Goal: Transaction & Acquisition: Download file/media

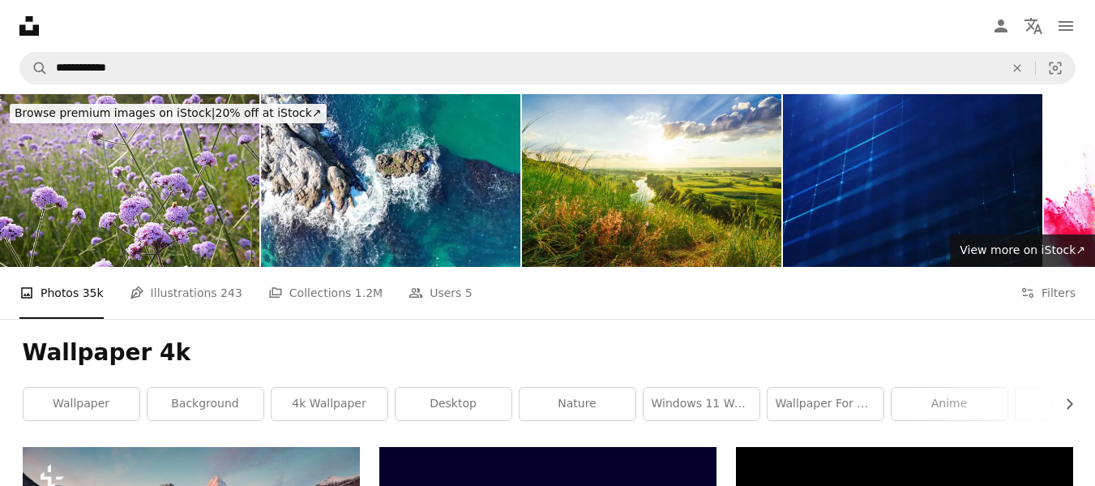
scroll to position [6859, 0]
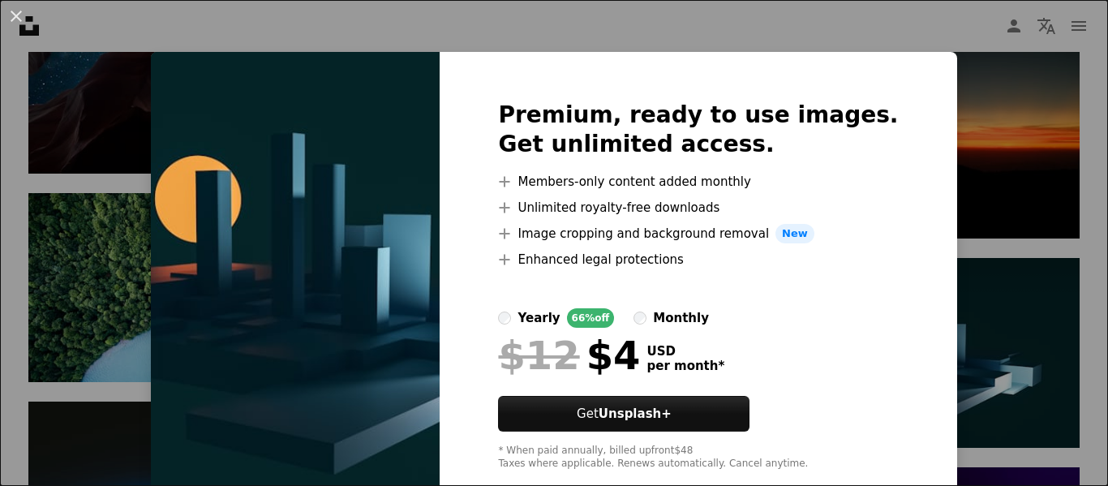
click at [1037, 75] on div "An X shape Premium, ready to use images. Get unlimited access. A plus sign Memb…" at bounding box center [554, 243] width 1108 height 486
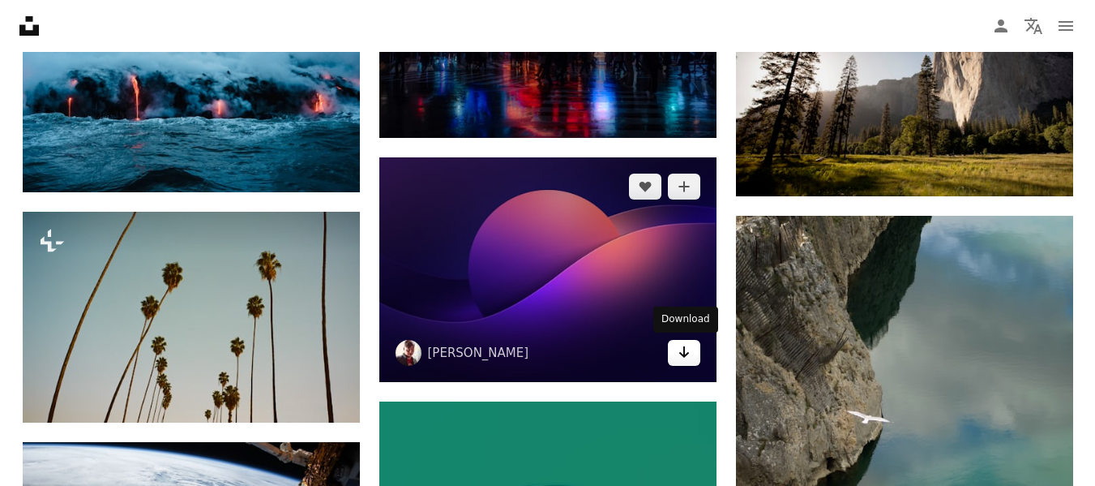
scroll to position [12779, 0]
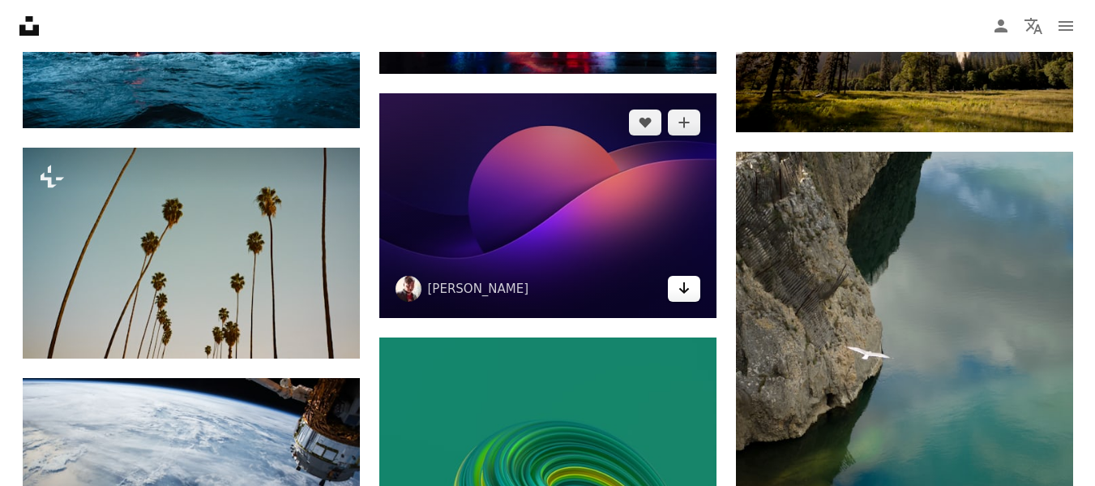
click at [685, 278] on icon "Arrow pointing down" at bounding box center [684, 287] width 13 height 19
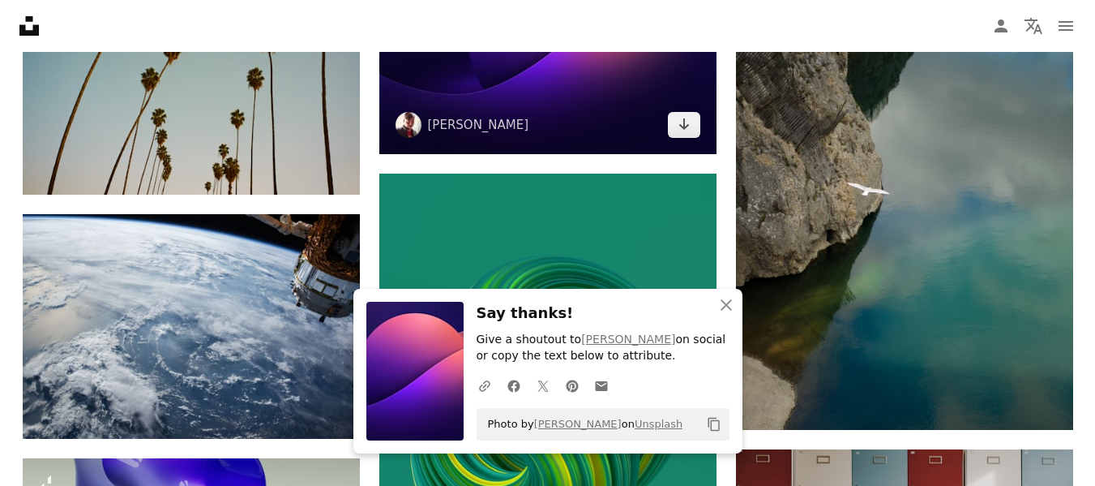
scroll to position [12997, 0]
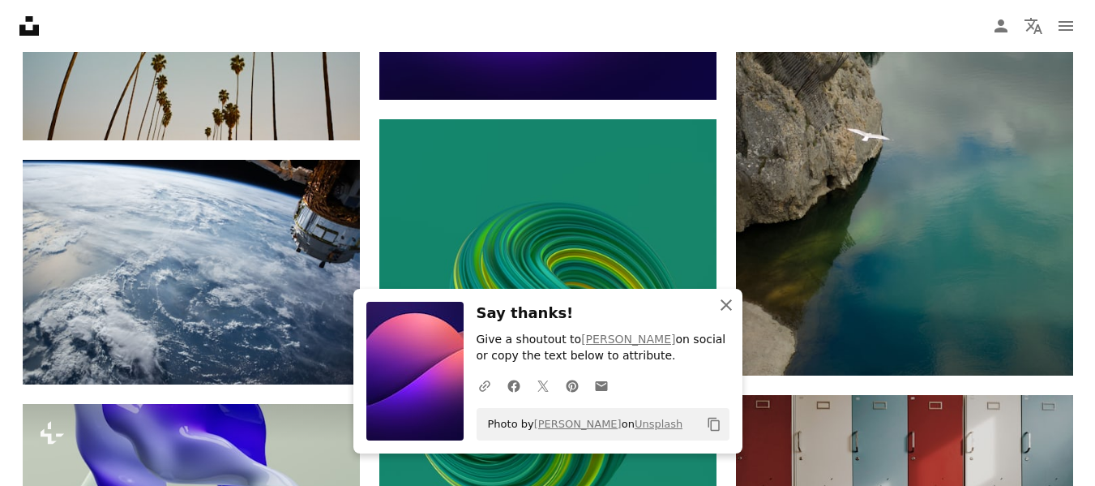
click at [722, 313] on icon "An X shape" at bounding box center [726, 304] width 19 height 19
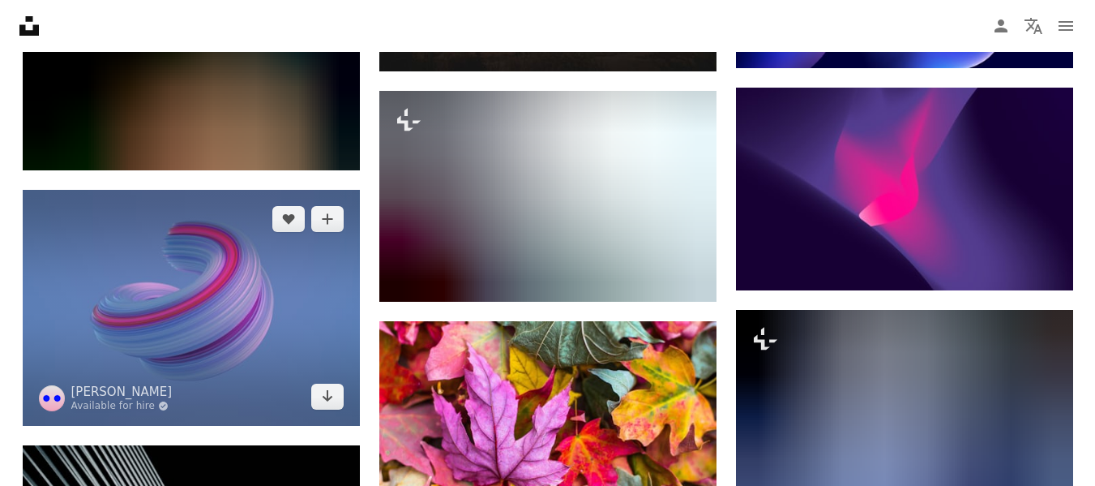
scroll to position [14261, 0]
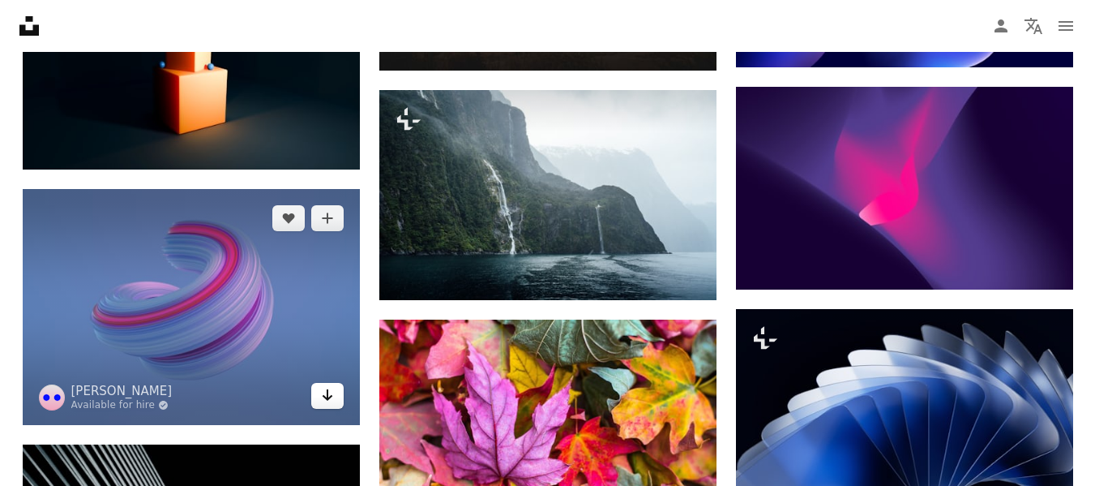
click at [324, 397] on icon "Arrow pointing down" at bounding box center [327, 394] width 13 height 19
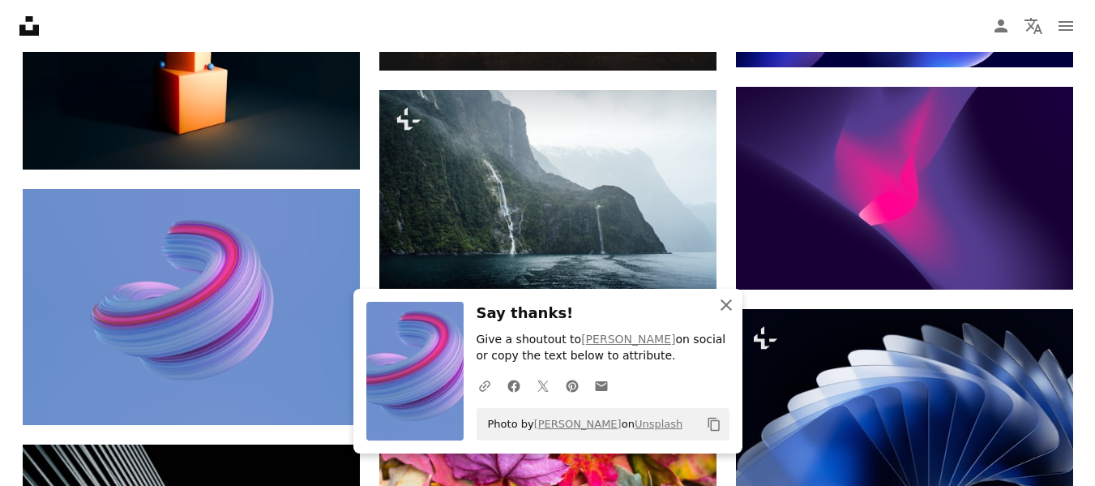
click at [726, 308] on icon "An X shape" at bounding box center [726, 304] width 19 height 19
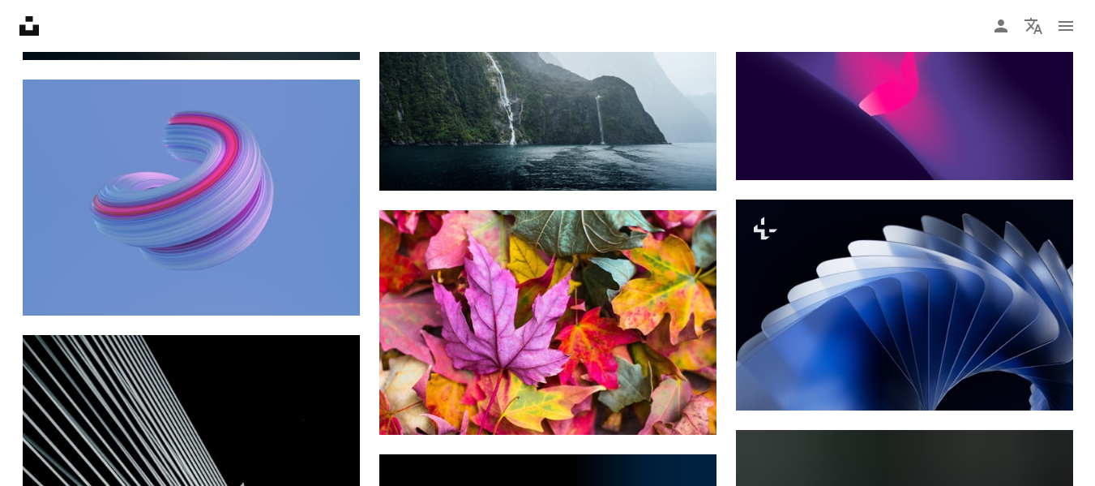
scroll to position [14372, 0]
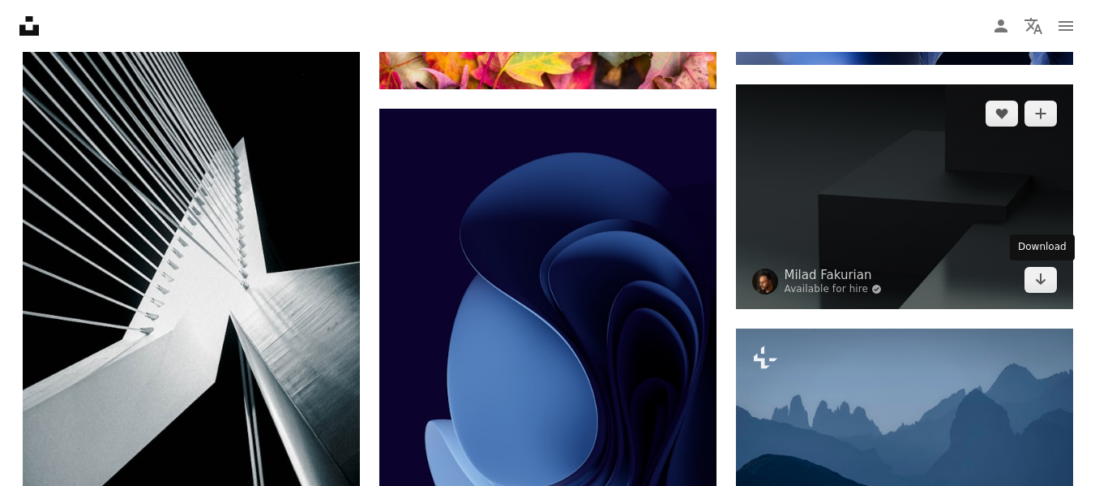
scroll to position [14715, 0]
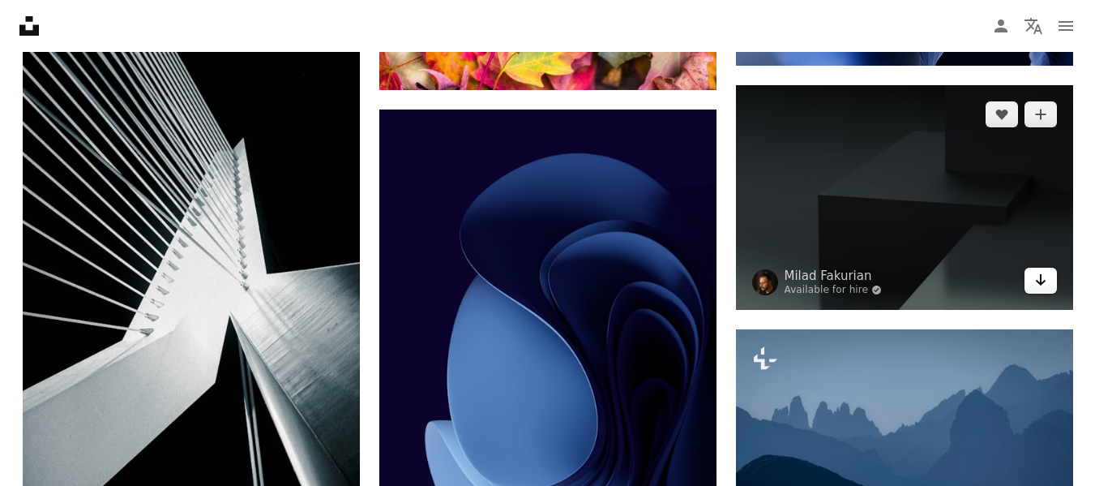
click at [1040, 276] on icon "Download" at bounding box center [1040, 279] width 11 height 11
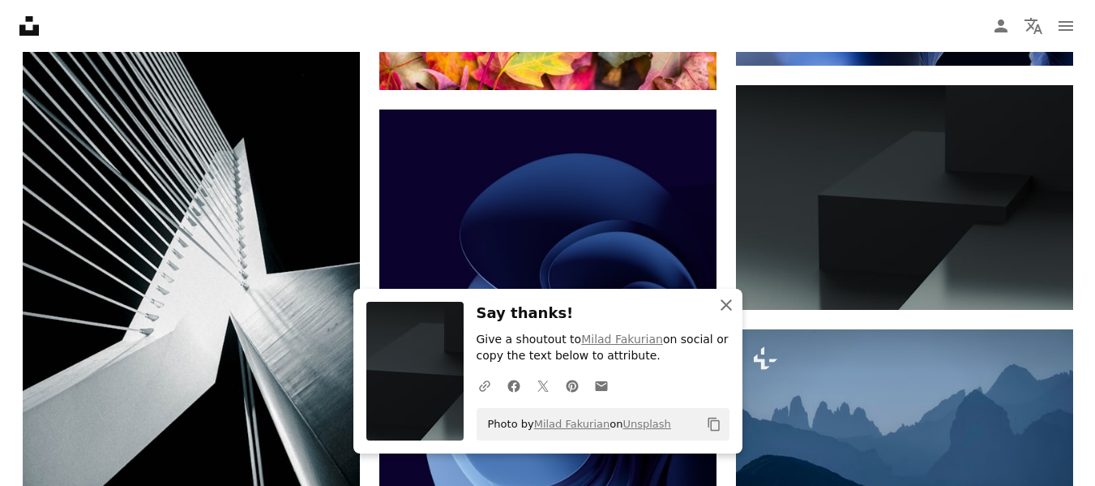
click at [727, 307] on icon "An X shape" at bounding box center [726, 304] width 19 height 19
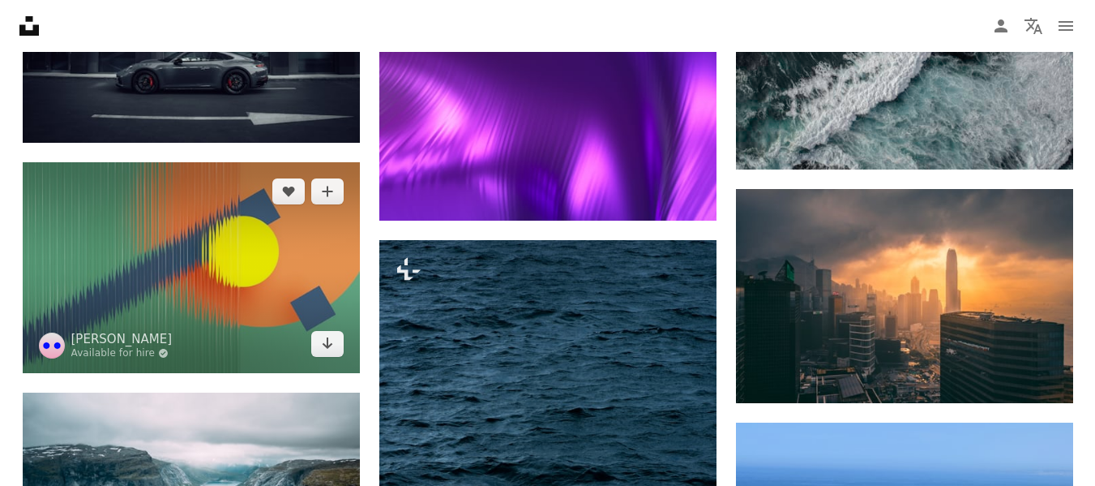
scroll to position [16535, 0]
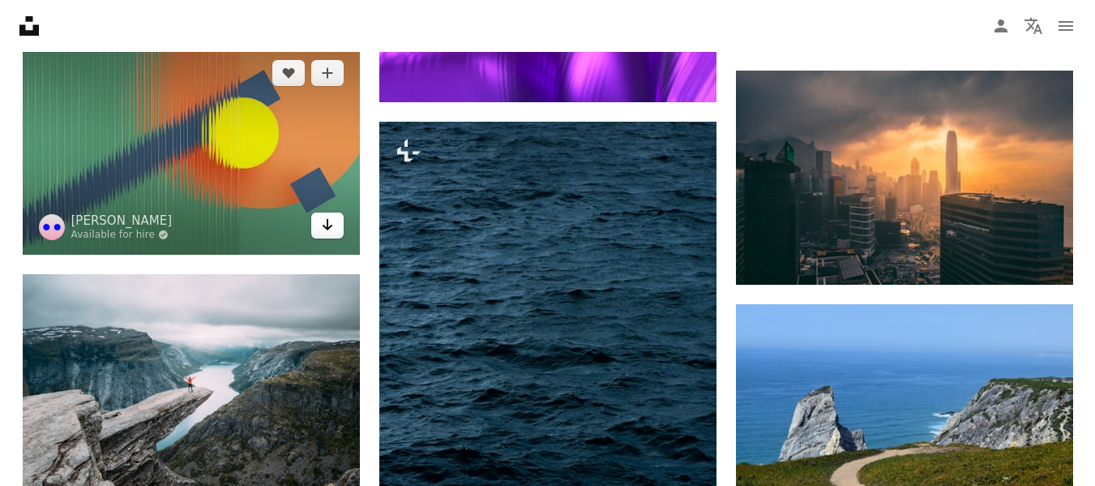
click at [327, 224] on icon "Download" at bounding box center [327, 224] width 11 height 11
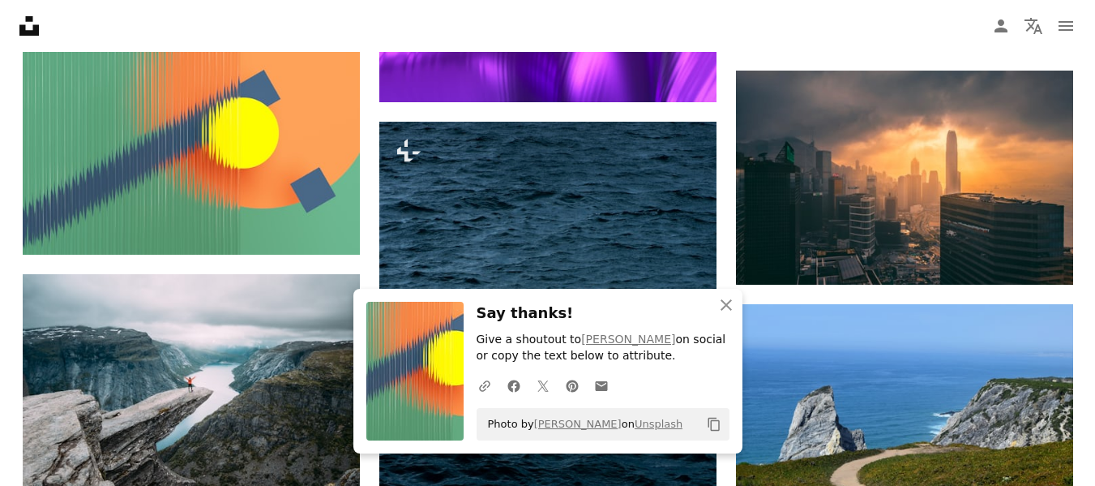
click at [735, 386] on div "An X shape Close Say thanks! Give a shoutout to [PERSON_NAME] on social or copy…" at bounding box center [548, 371] width 389 height 165
click at [723, 310] on icon "An X shape" at bounding box center [726, 304] width 19 height 19
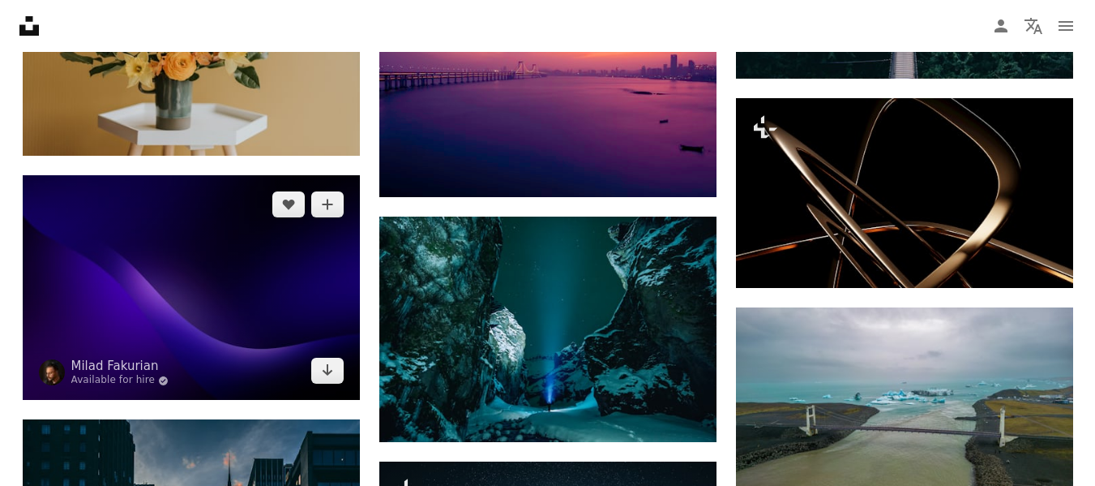
scroll to position [18129, 0]
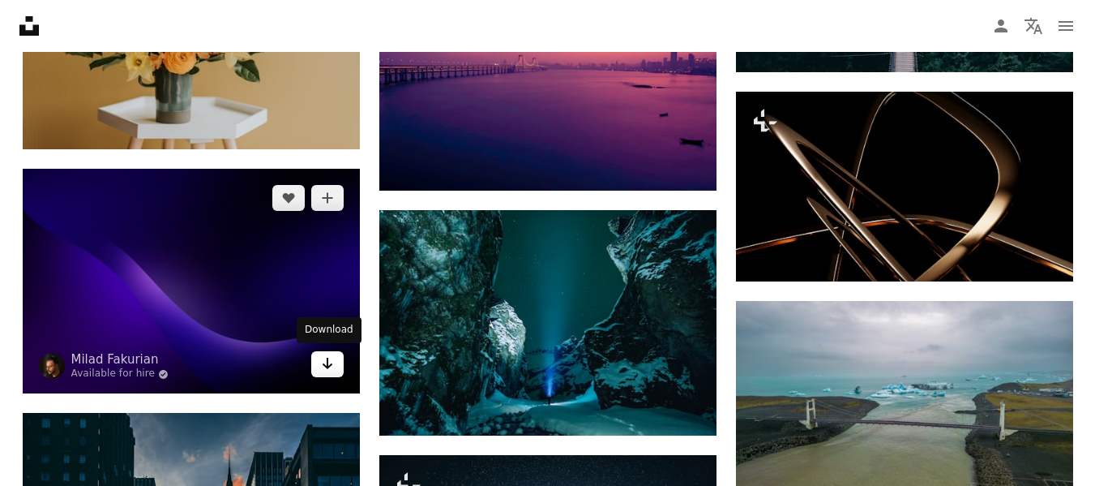
click at [317, 366] on link "Arrow pointing down" at bounding box center [327, 364] width 32 height 26
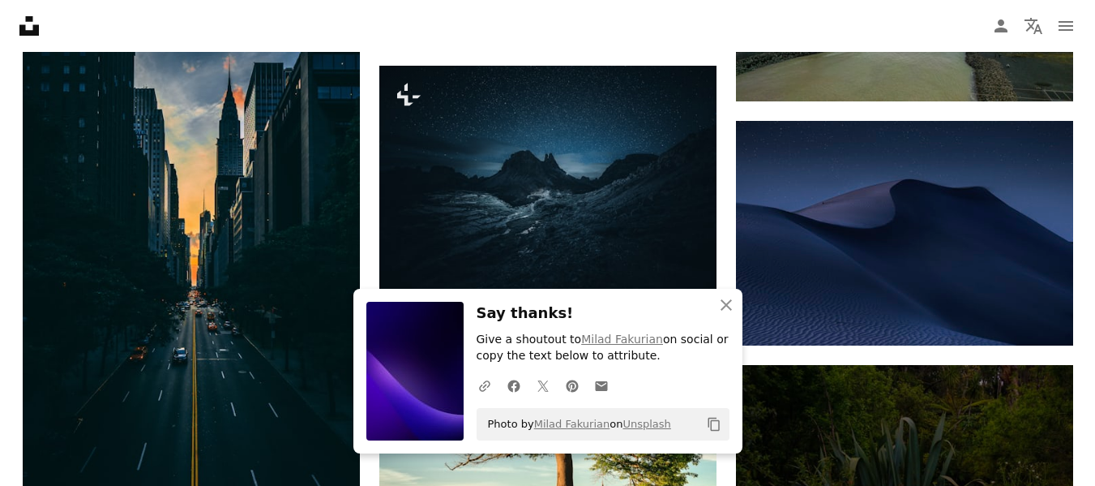
scroll to position [18561, 0]
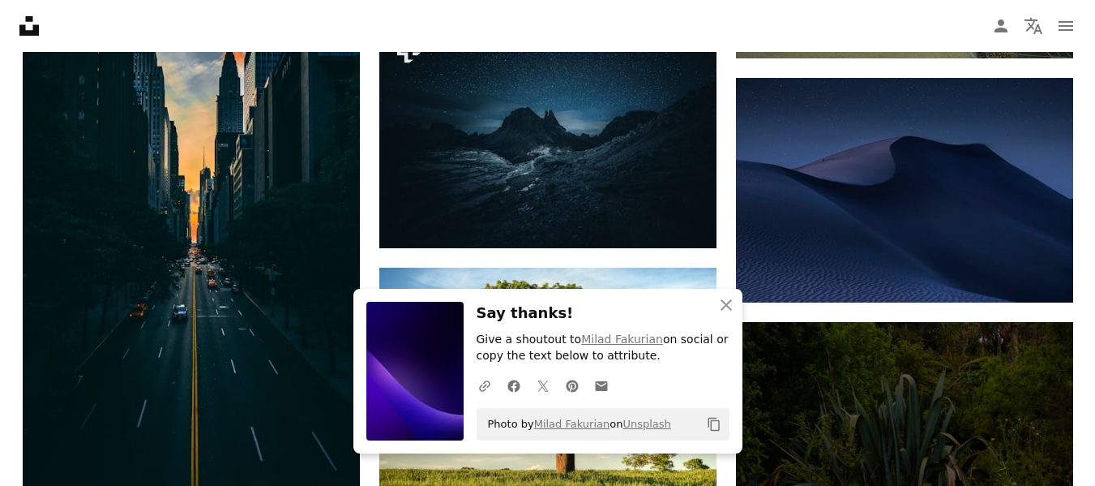
click at [642, 311] on h3 "Say thanks!" at bounding box center [603, 314] width 253 height 24
click at [723, 311] on icon "An X shape" at bounding box center [726, 304] width 19 height 19
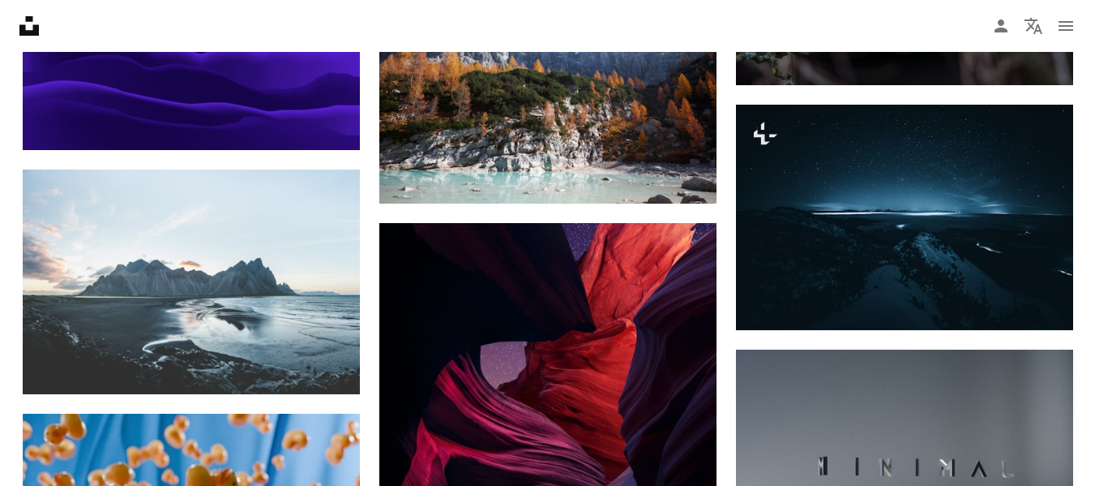
scroll to position [19792, 0]
